Goal: Task Accomplishment & Management: Complete application form

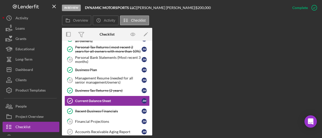
scroll to position [103, 0]
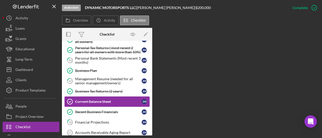
click at [92, 100] on div "Current Balance Sheet" at bounding box center [108, 102] width 67 height 4
click at [125, 100] on div "Current Balance Sheet" at bounding box center [108, 102] width 67 height 4
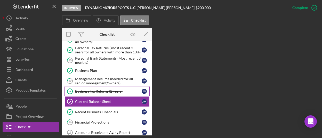
click at [108, 89] on div "Business Tax Returns (2 years)" at bounding box center [108, 91] width 67 height 4
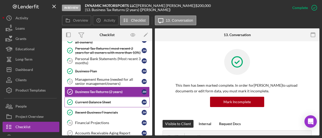
click at [102, 100] on div "Current Balance Sheet" at bounding box center [108, 102] width 67 height 4
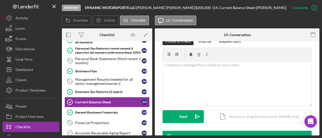
scroll to position [155, 0]
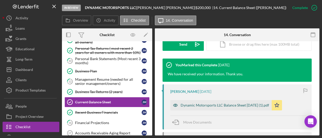
click at [202, 104] on div "Dynamic Motorsports LLC Balance Sheet Nov. 2024 (1).pdf" at bounding box center [225, 105] width 89 height 4
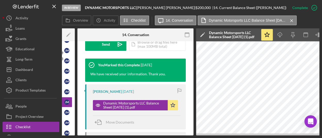
scroll to position [0, 93]
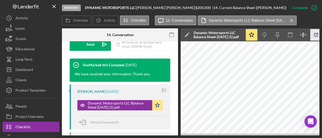
click at [316, 34] on icon "button" at bounding box center [317, 35] width 12 height 12
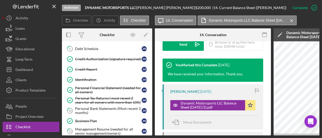
scroll to position [52, 0]
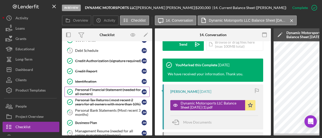
click at [101, 88] on div "Personal Financial Statement (needed for all owners)" at bounding box center [108, 92] width 67 height 8
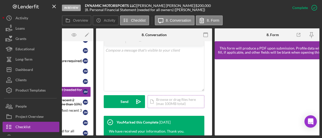
scroll to position [155, 0]
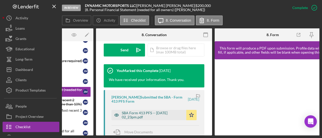
click at [147, 117] on div "SBA Form 413 PFS -- 2025-03-27 02_23pm.pdf" at bounding box center [153, 115] width 62 height 8
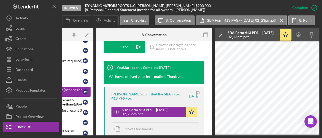
scroll to position [100, 0]
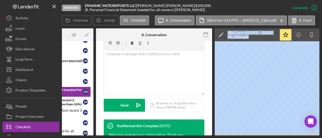
drag, startPoint x: 200, startPoint y: 134, endPoint x: 219, endPoint y: 134, distance: 19.1
click at [219, 134] on div "Overview Internal Workflow Stage In Review Icon/Dropdown Arrow Archive (can una…" at bounding box center [191, 81] width 258 height 107
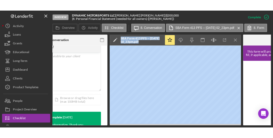
scroll to position [0, 145]
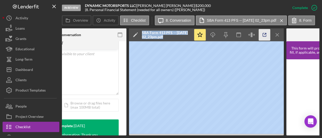
click at [265, 33] on icon "button" at bounding box center [265, 35] width 12 height 12
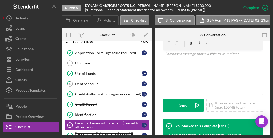
scroll to position [0, 0]
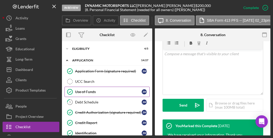
click at [101, 90] on div "Use of Funds" at bounding box center [108, 92] width 67 height 4
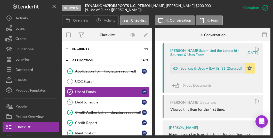
scroll to position [206, 0]
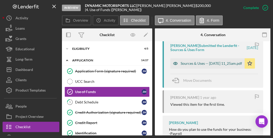
click at [205, 64] on div "Sources & Uses -- 2025-03-26 11_25am.pdf" at bounding box center [211, 63] width 61 height 4
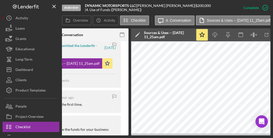
scroll to position [0, 143]
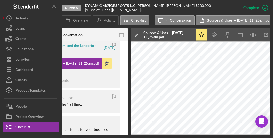
click at [172, 136] on div "In Review DYNAMIC MOTORSPORTS LLC | JEREMY MARSHALL | $200,000 $200,000 | 4. Us…" at bounding box center [136, 69] width 273 height 138
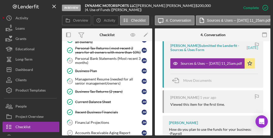
scroll to position [103, 0]
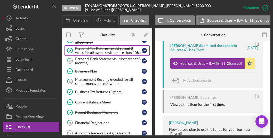
click at [95, 50] on div "Personal Tax Returns ( most recent 2 years for all owners with more than 10%)" at bounding box center [108, 50] width 67 height 8
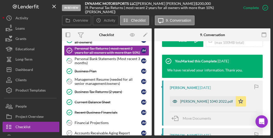
scroll to position [206, 0]
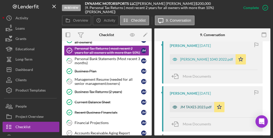
click at [198, 110] on div "JM TAXES 2023.pdf" at bounding box center [192, 107] width 44 height 10
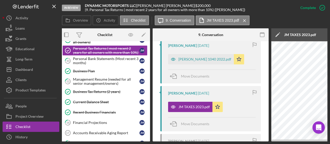
scroll to position [0, 0]
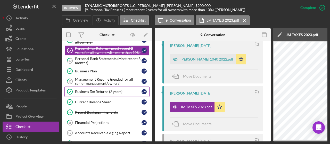
click at [100, 91] on div "Business Tax Returns (2 years)" at bounding box center [108, 92] width 67 height 4
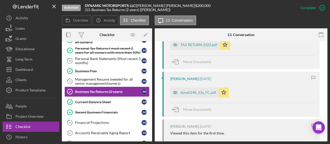
scroll to position [232, 0]
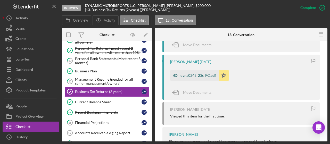
click at [198, 74] on div "dyna0248_23s_FC.pdf" at bounding box center [199, 76] width 36 height 4
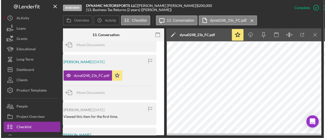
scroll to position [0, 106]
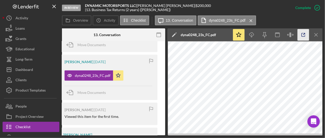
click at [304, 34] on icon "button" at bounding box center [304, 35] width 12 height 12
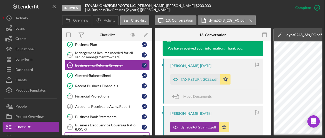
scroll to position [155, 0]
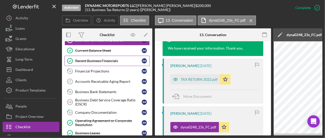
click at [102, 61] on link "Recent Business Financials Recent Business Financials J M" at bounding box center [107, 61] width 85 height 10
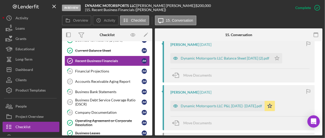
scroll to position [206, 0]
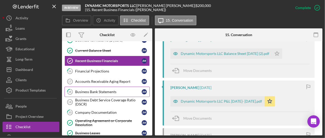
click at [108, 90] on div "Business Bank Statements" at bounding box center [108, 92] width 67 height 4
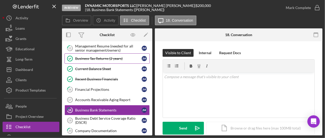
scroll to position [155, 0]
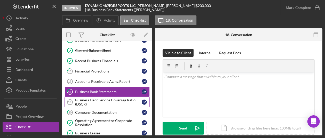
click at [111, 98] on div "Business Debt Service Coverage Ratio (DSCR)" at bounding box center [108, 102] width 67 height 8
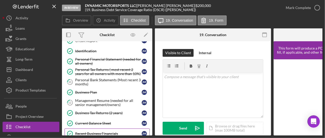
scroll to position [26, 0]
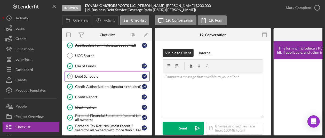
click at [108, 78] on link "5 Debt Schedule J M" at bounding box center [107, 76] width 85 height 10
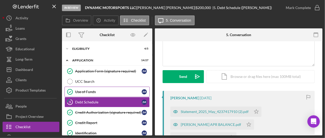
click at [95, 90] on div "Use of Funds" at bounding box center [108, 92] width 67 height 4
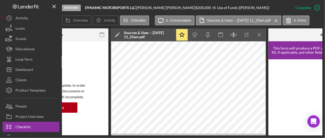
scroll to position [0, 167]
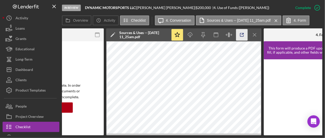
click at [241, 35] on icon "button" at bounding box center [242, 35] width 12 height 12
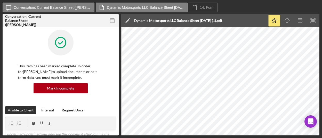
click at [108, 94] on div "This item has been marked complete. In order for [PERSON_NAME] to upload docume…" at bounding box center [60, 68] width 111 height 77
drag, startPoint x: 82, startPoint y: 36, endPoint x: 85, endPoint y: 34, distance: 3.5
click at [82, 36] on div at bounding box center [60, 47] width 85 height 34
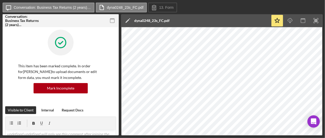
click at [166, 25] on div "dyna0248_23s_FC.pdf" at bounding box center [151, 20] width 35 height 13
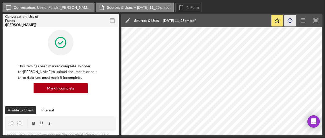
click at [292, 21] on icon "button" at bounding box center [290, 19] width 4 height 3
